Goal: Find specific page/section: Find specific page/section

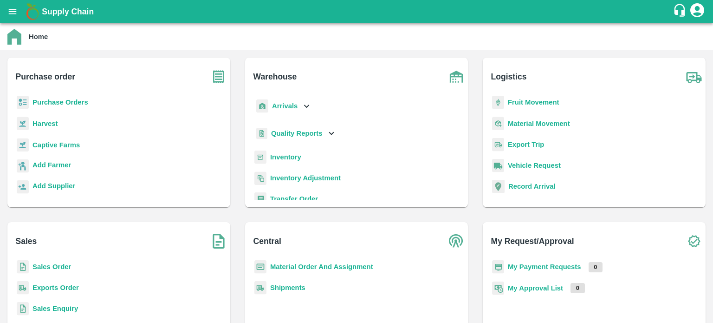
click at [54, 264] on b "Sales Order" at bounding box center [51, 266] width 39 height 7
